Goal: Find specific page/section: Find specific page/section

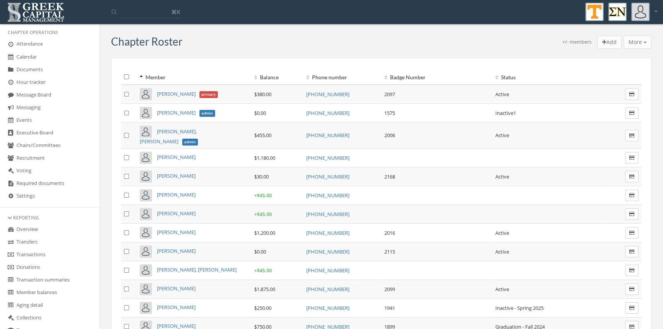
scroll to position [150, 0]
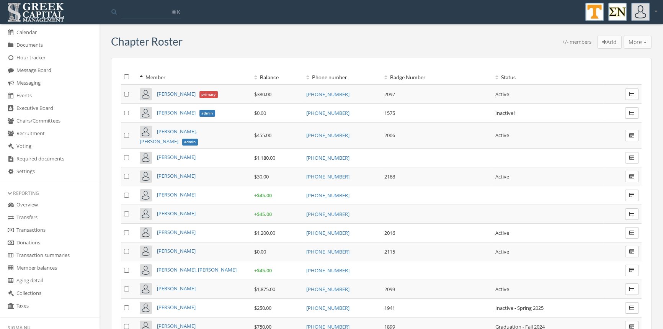
click at [36, 230] on link "Transactions" at bounding box center [50, 230] width 100 height 13
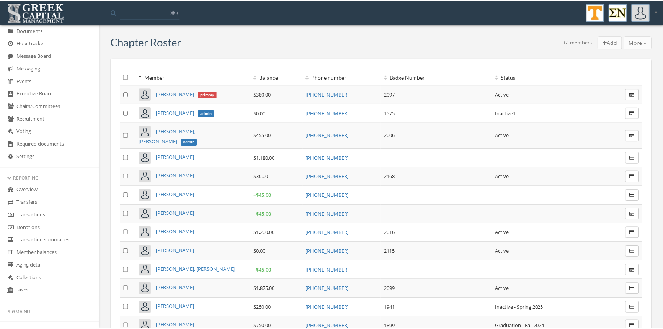
scroll to position [170, 0]
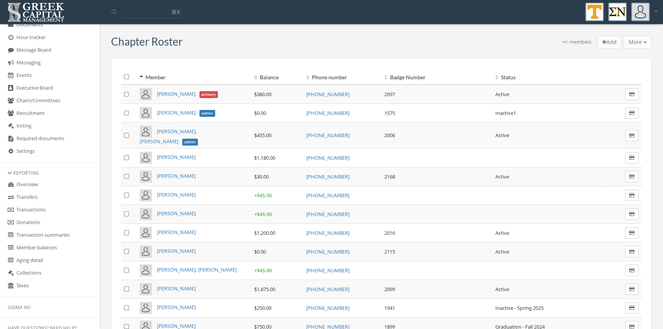
click at [43, 212] on link "Transactions" at bounding box center [50, 210] width 100 height 13
